Goal: Task Accomplishment & Management: Complete application form

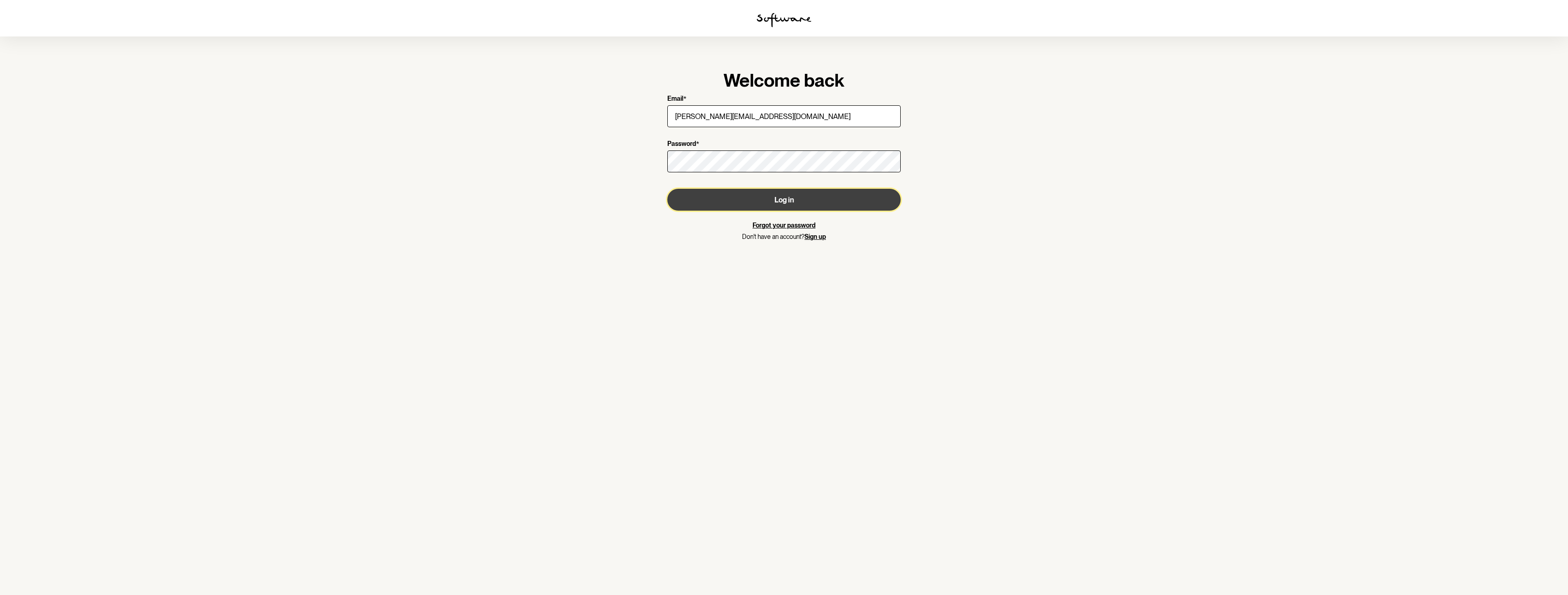
click at [792, 199] on button "Log in" at bounding box center [783, 200] width 233 height 22
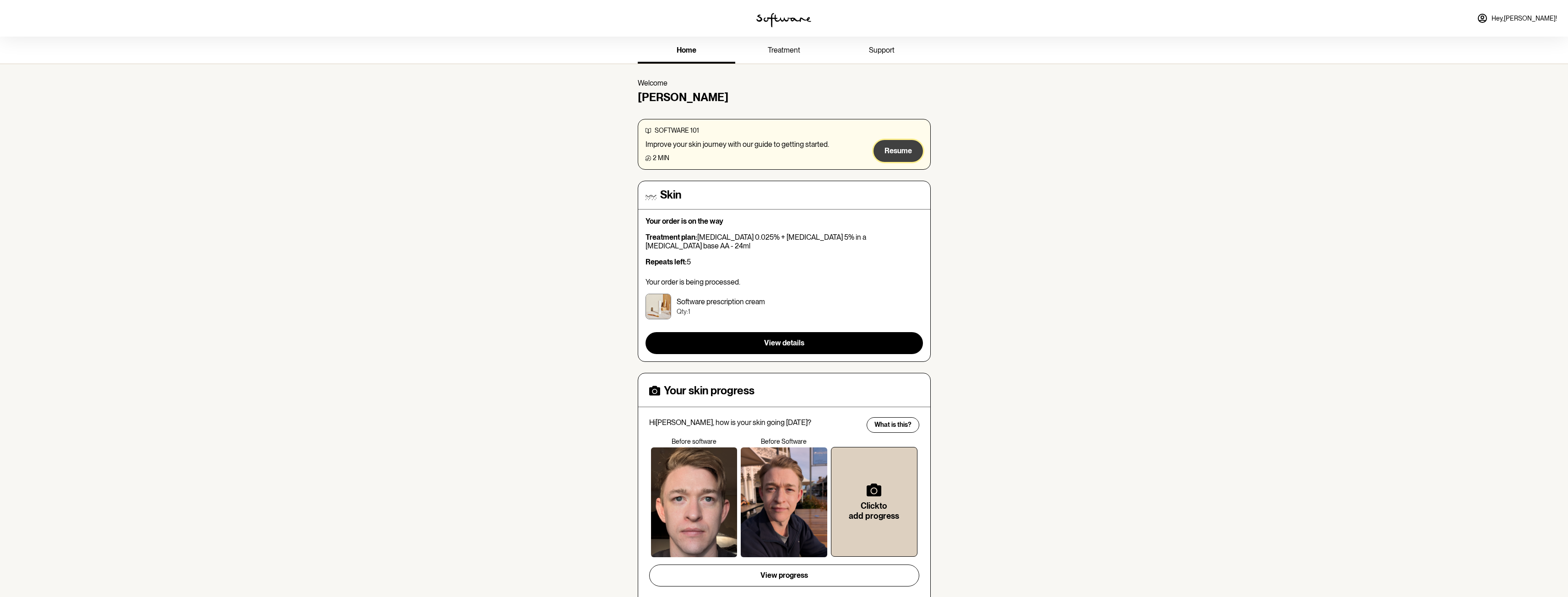
click at [894, 154] on span "Resume" at bounding box center [898, 151] width 28 height 9
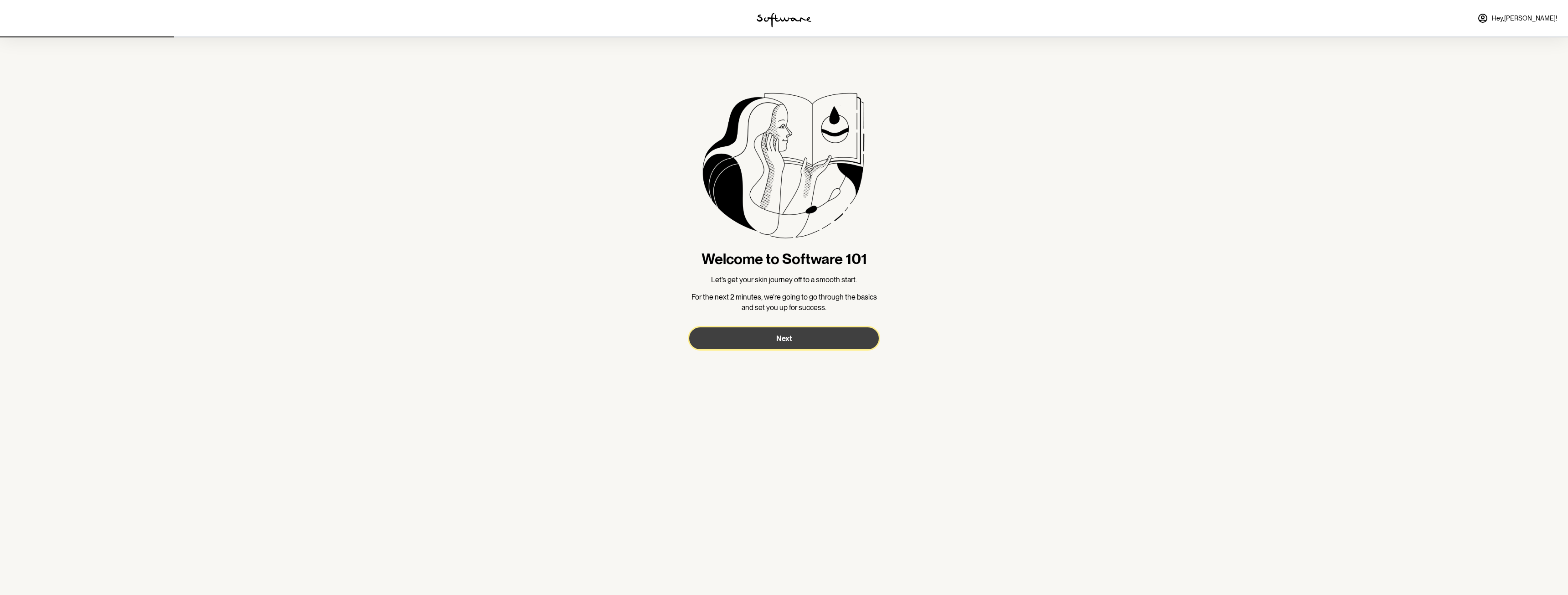
click at [840, 337] on button "Next" at bounding box center [784, 339] width 190 height 22
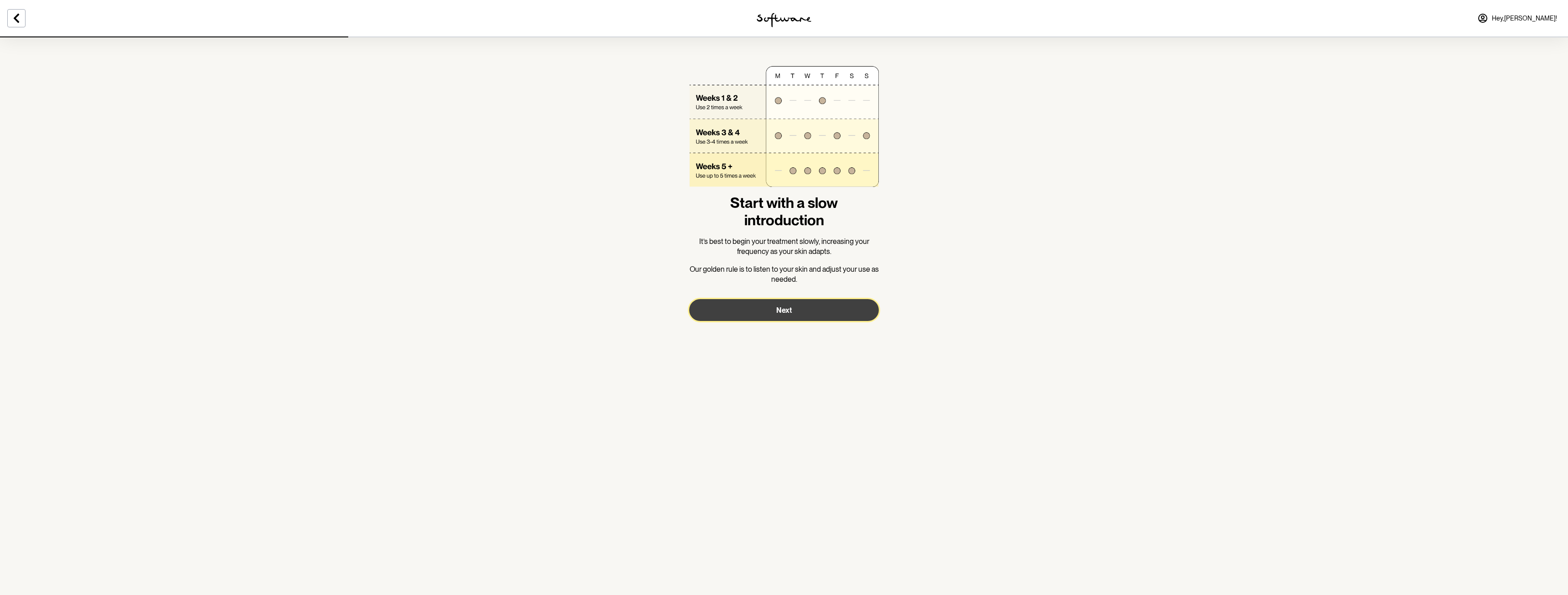
click at [765, 299] on button "Next" at bounding box center [784, 310] width 190 height 22
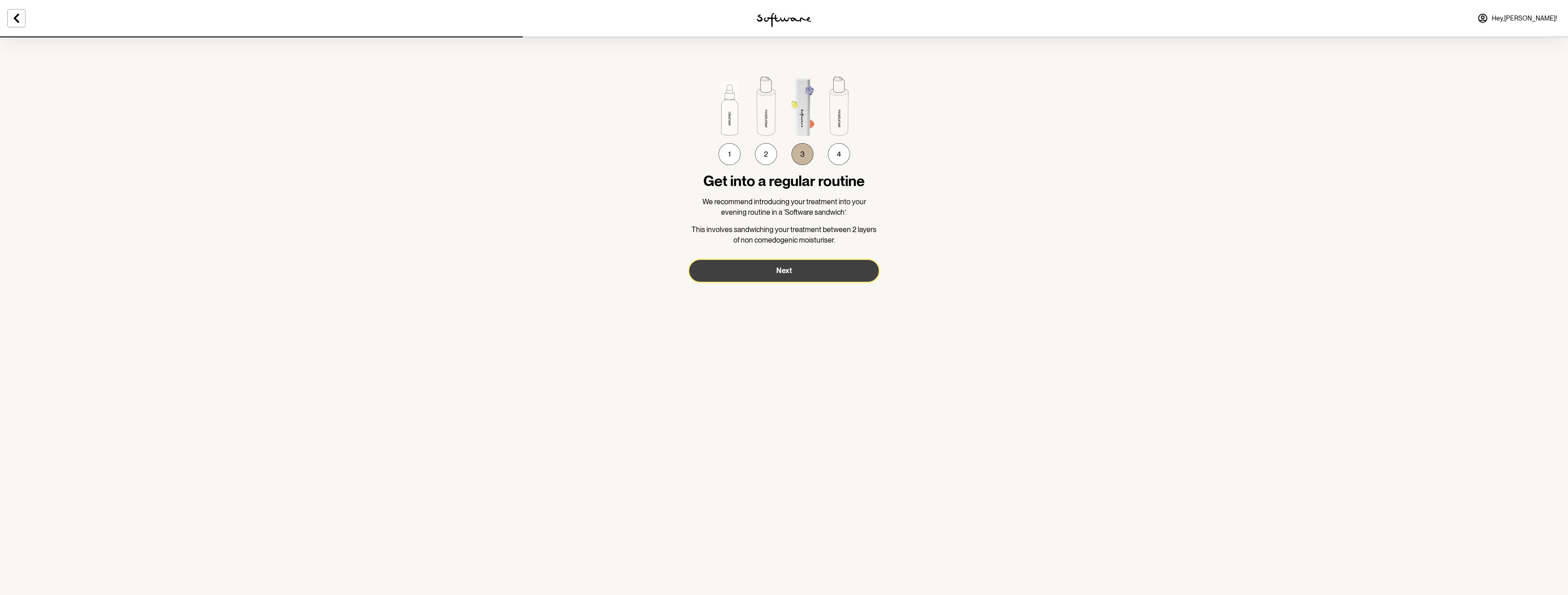
click at [767, 260] on button "Next" at bounding box center [784, 271] width 190 height 22
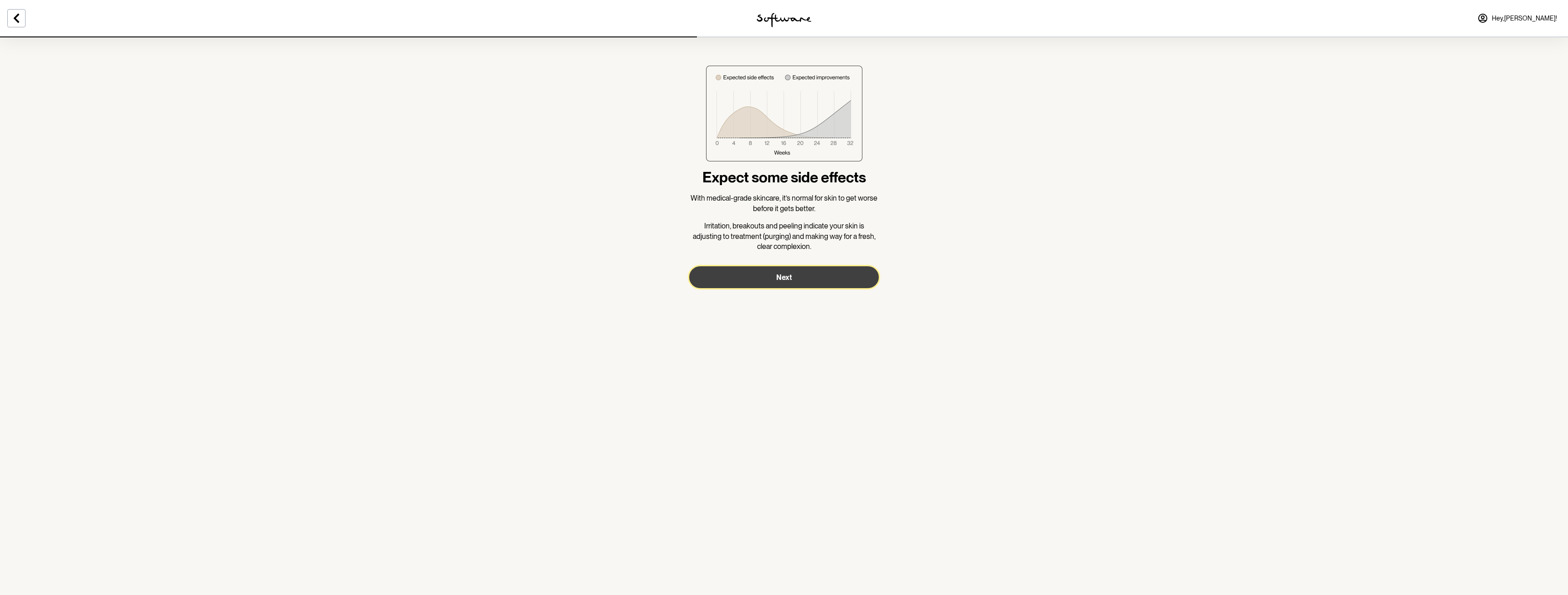
click at [858, 266] on button "Next" at bounding box center [784, 277] width 190 height 22
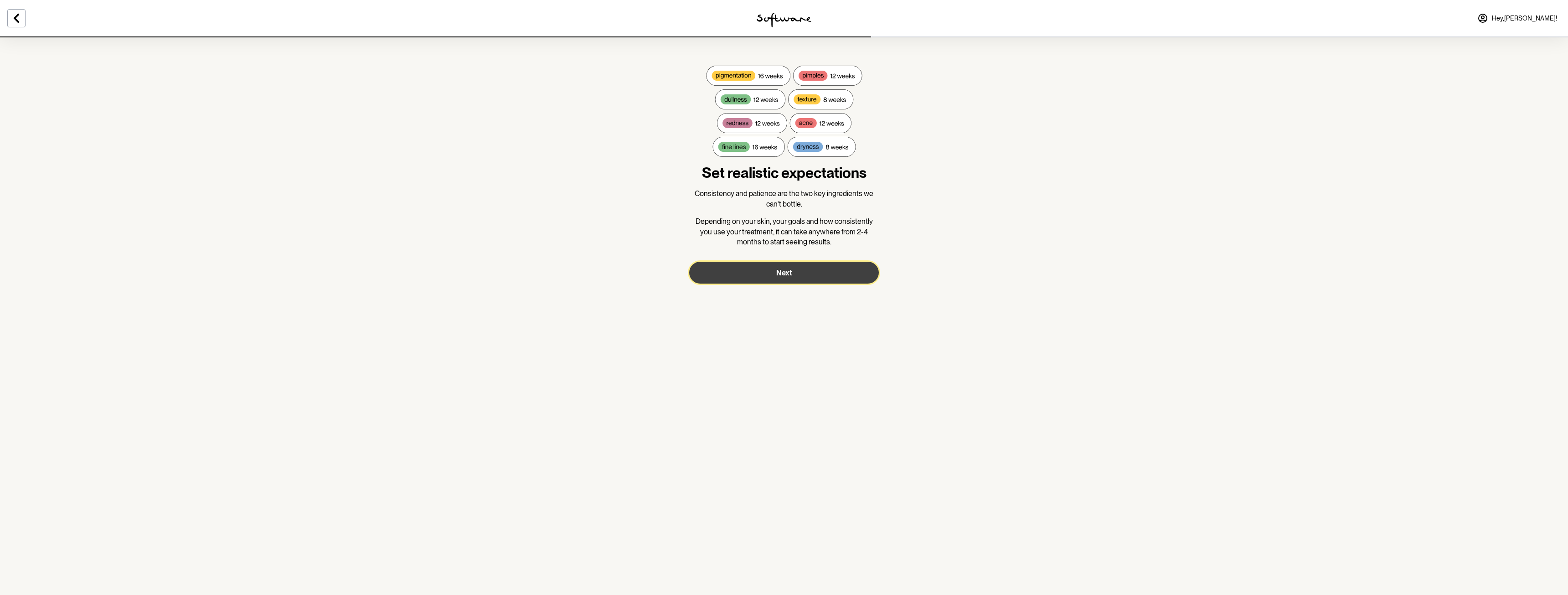
click at [831, 276] on button "Next" at bounding box center [784, 273] width 190 height 22
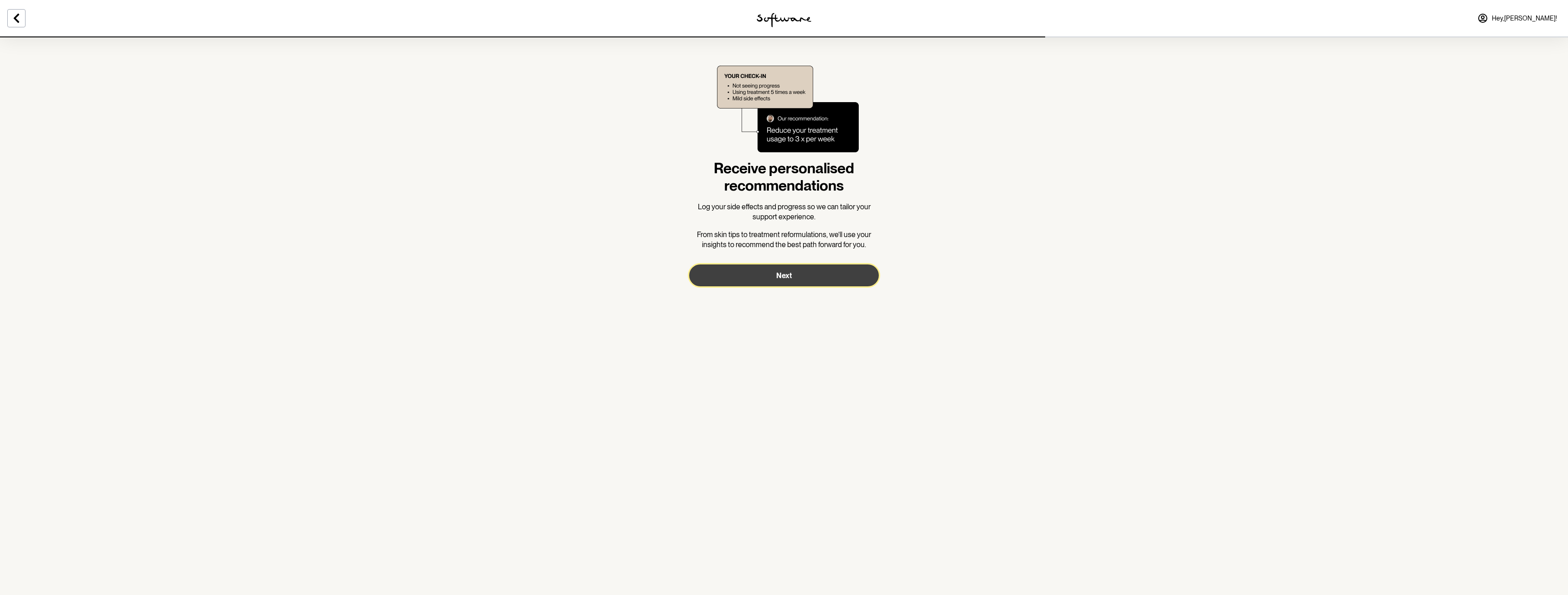
click at [837, 273] on button "Next" at bounding box center [784, 275] width 190 height 22
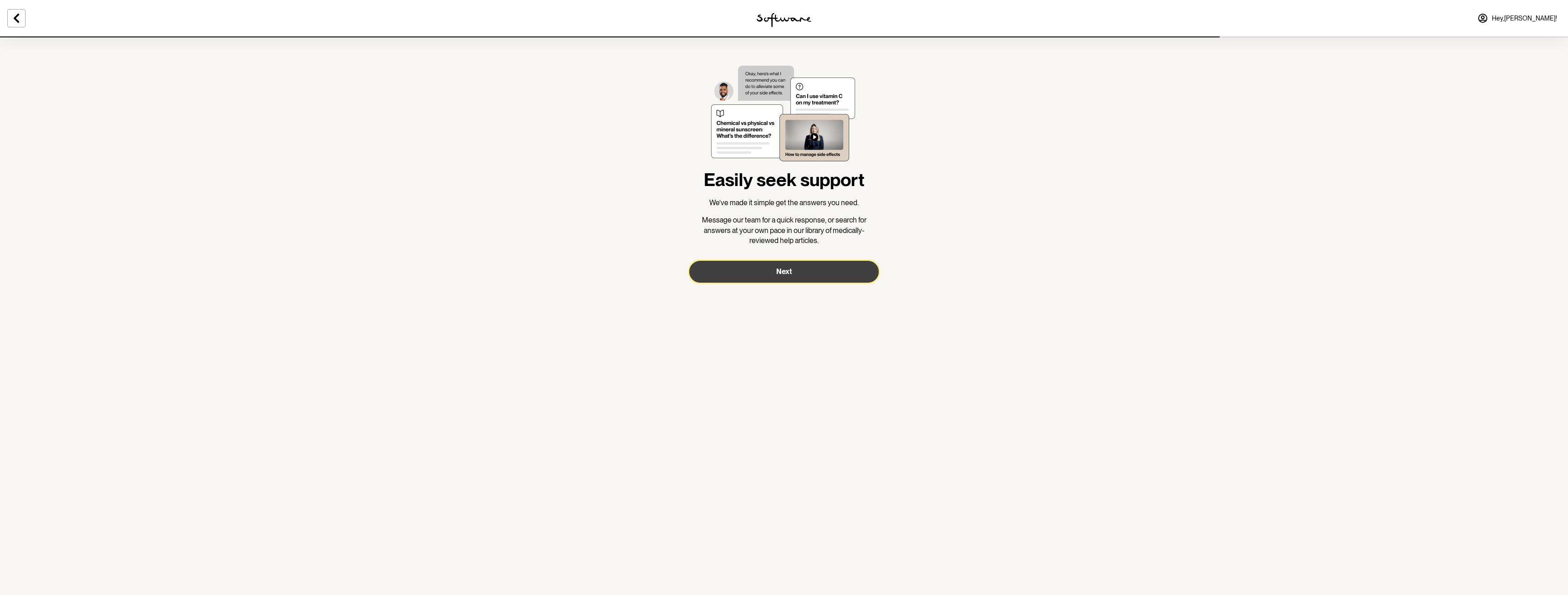
click at [816, 268] on button "Next" at bounding box center [784, 272] width 190 height 22
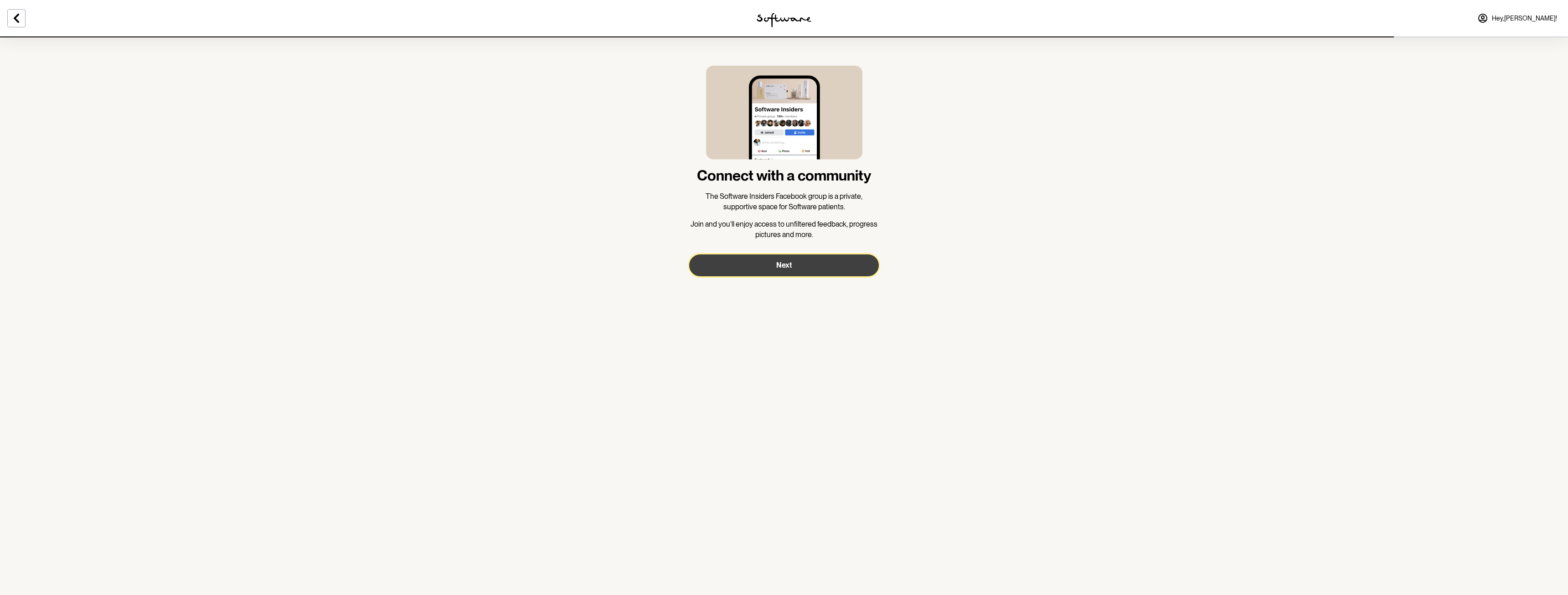
click at [850, 261] on button "Next" at bounding box center [784, 266] width 190 height 22
